Goal: Find specific page/section: Find specific page/section

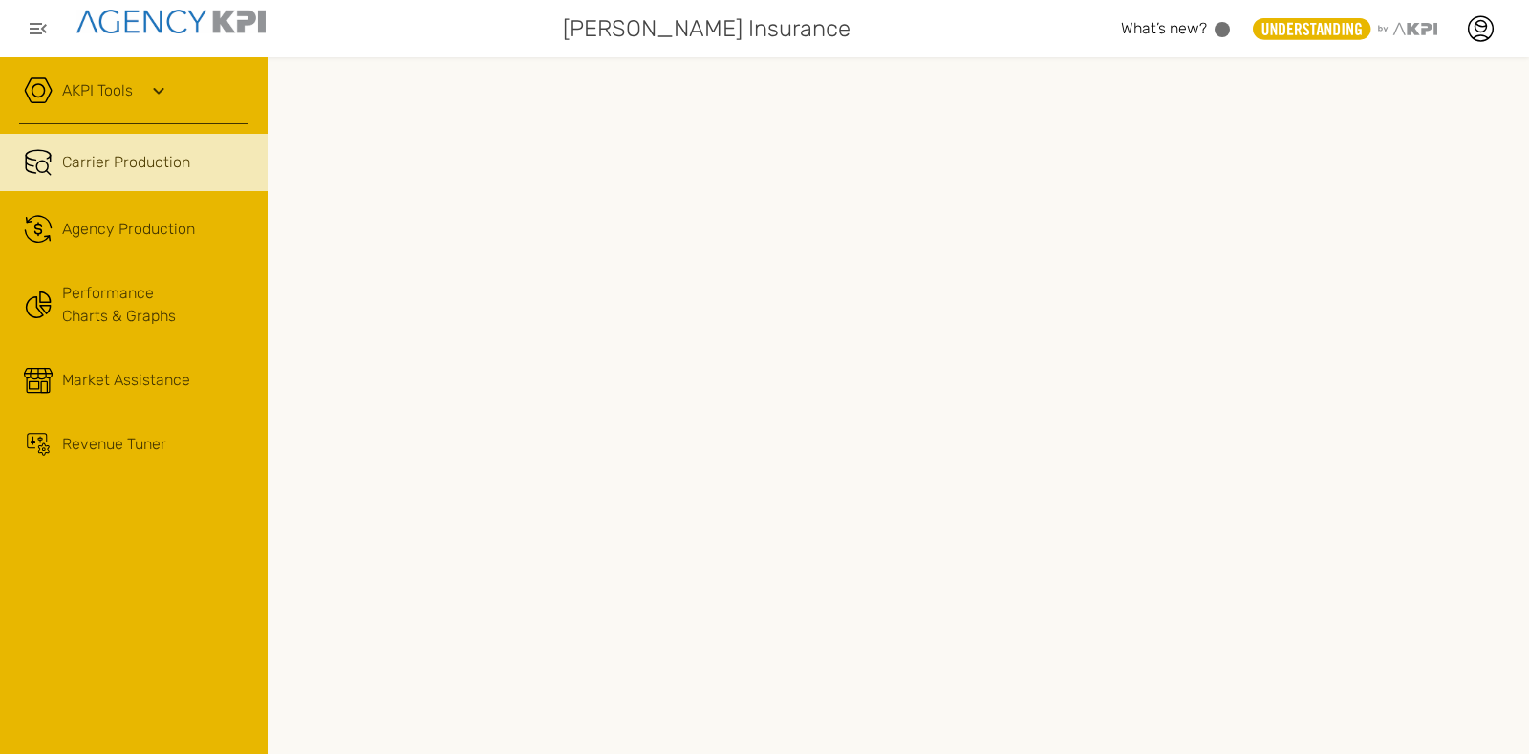
click at [124, 88] on link "AKPI Tools" at bounding box center [97, 90] width 71 height 23
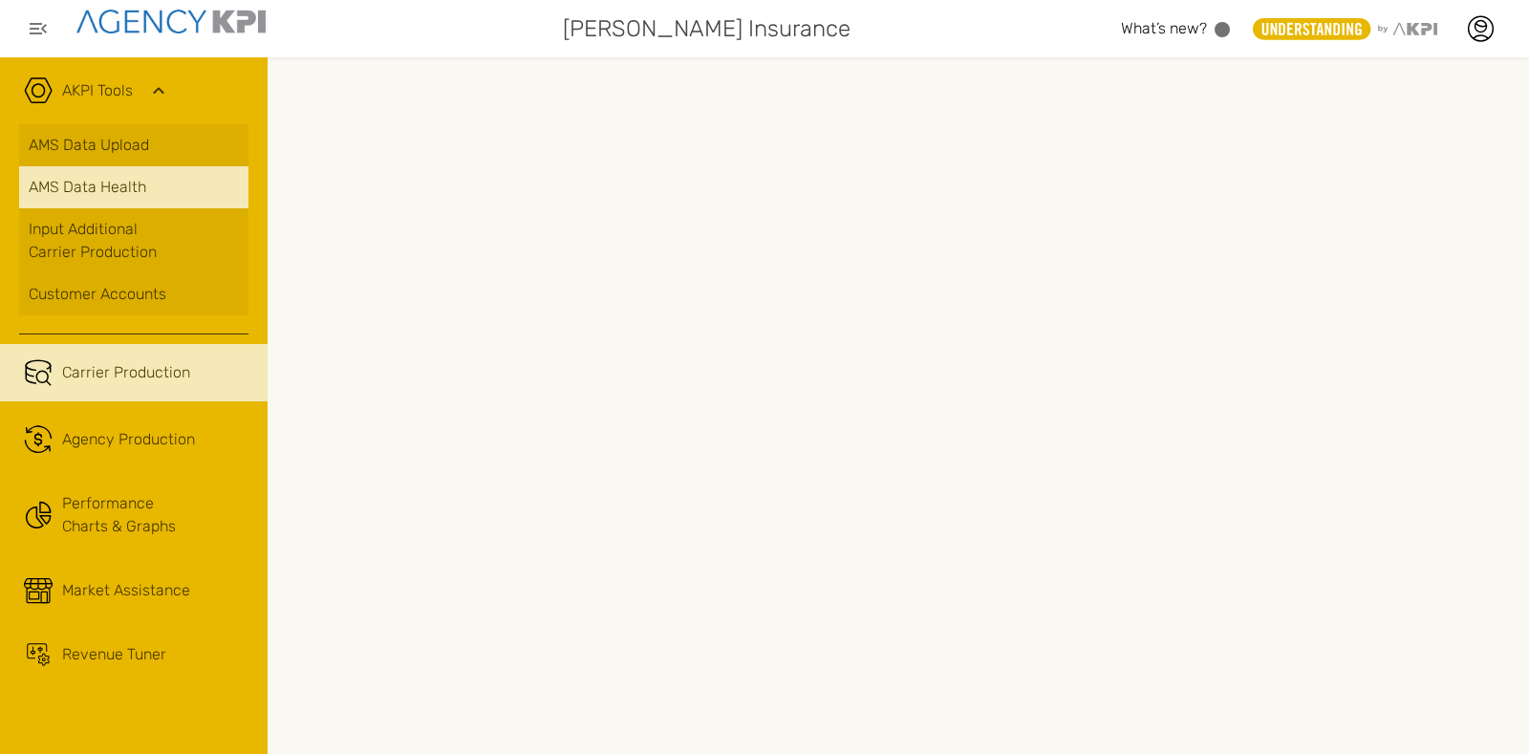
click at [114, 190] on span "AMS Data Health" at bounding box center [88, 187] width 118 height 23
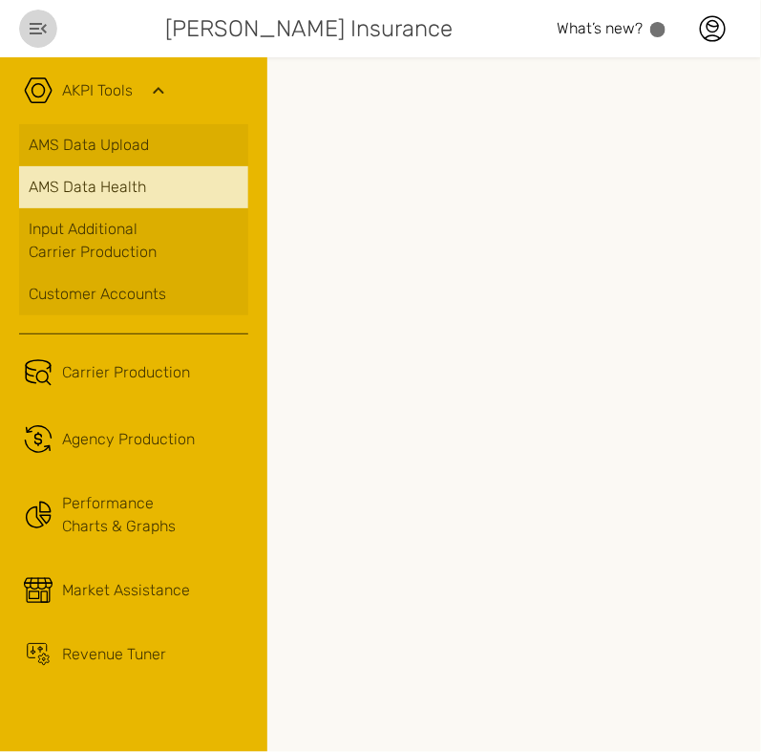
click at [41, 29] on icon "button" at bounding box center [38, 28] width 17 height 11
